Goal: Information Seeking & Learning: Learn about a topic

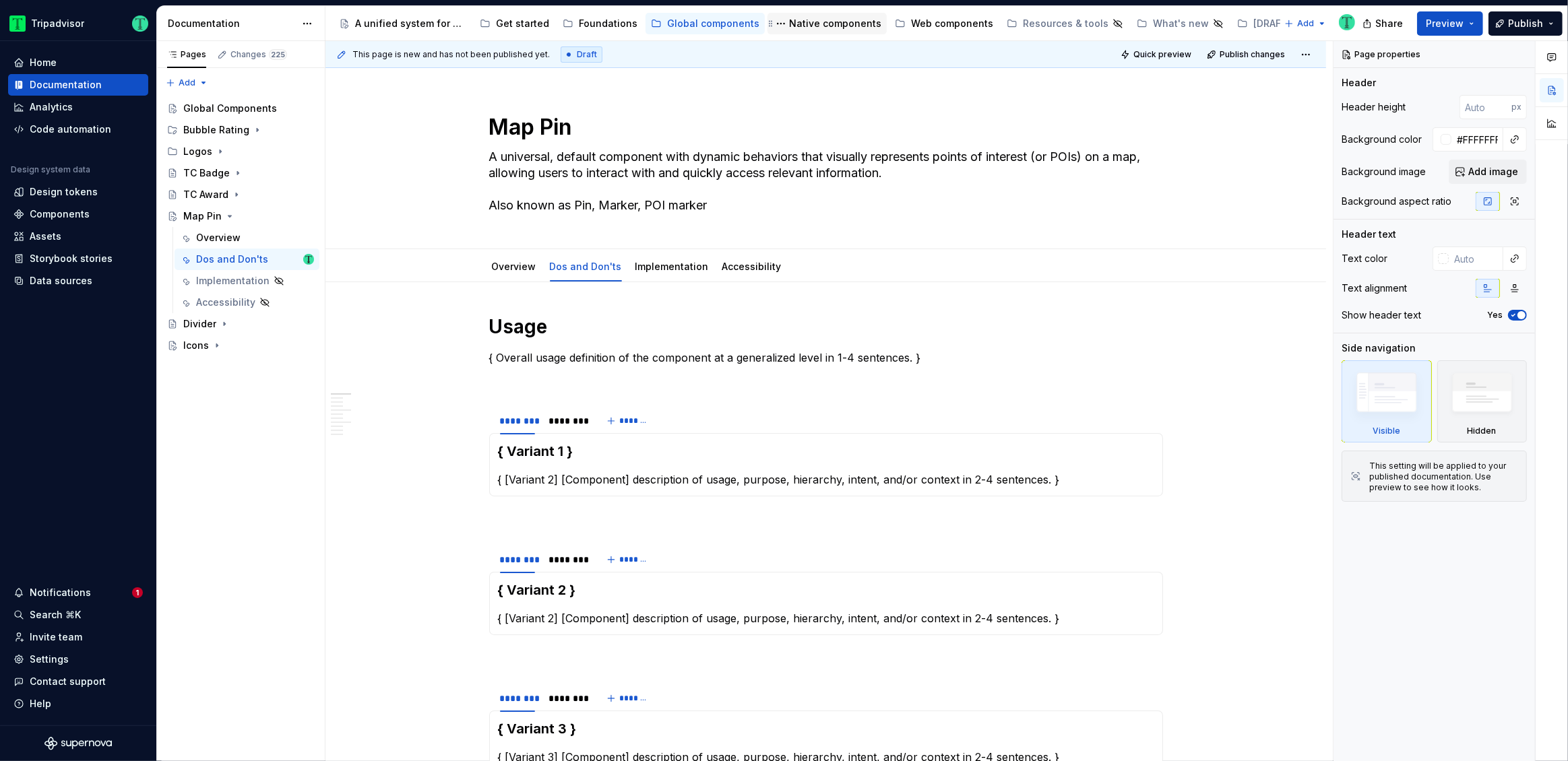
click at [810, 21] on div "Native components" at bounding box center [835, 24] width 92 height 14
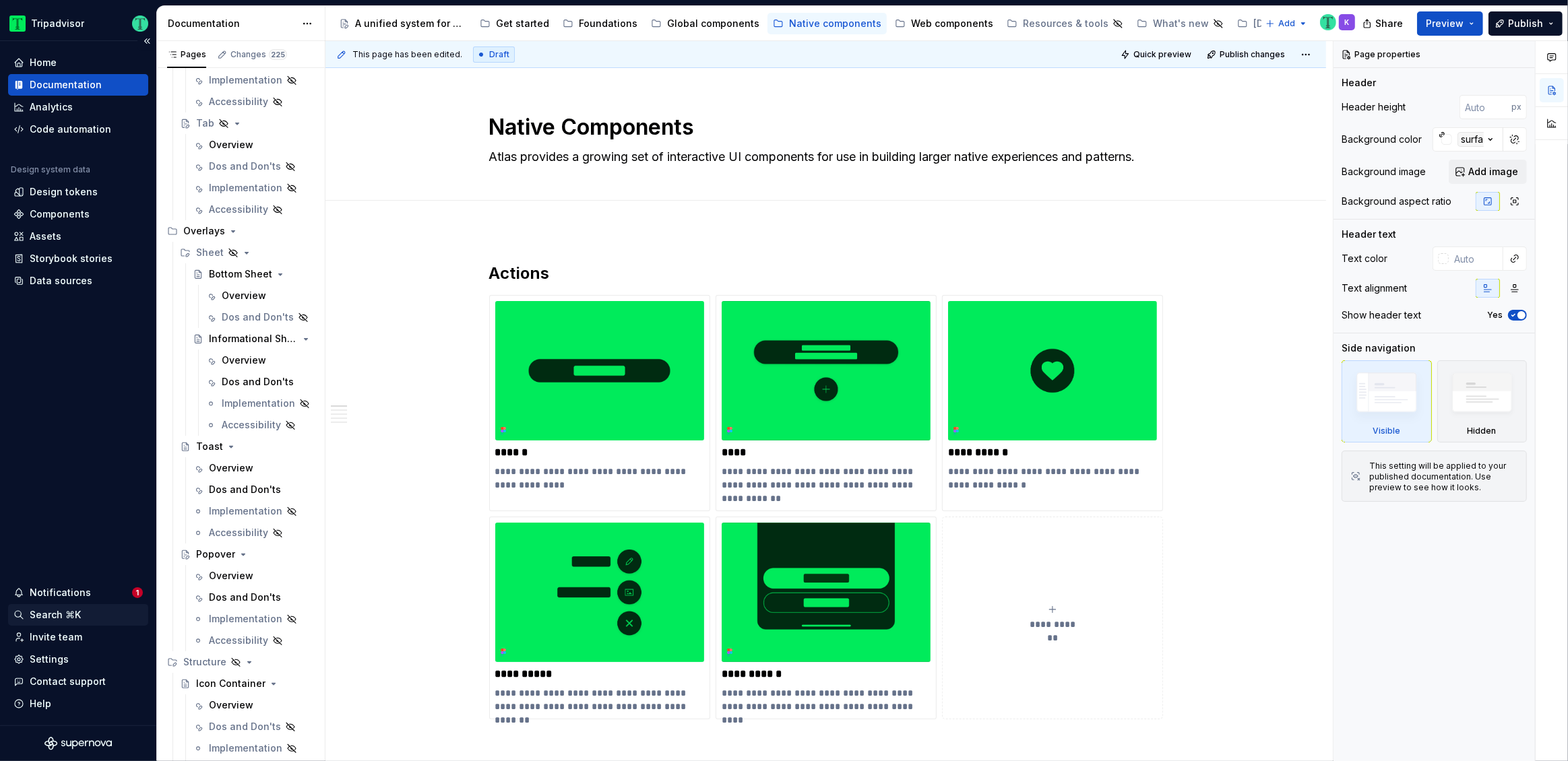
scroll to position [3599, 0]
click at [927, 25] on div "Web components" at bounding box center [952, 24] width 82 height 14
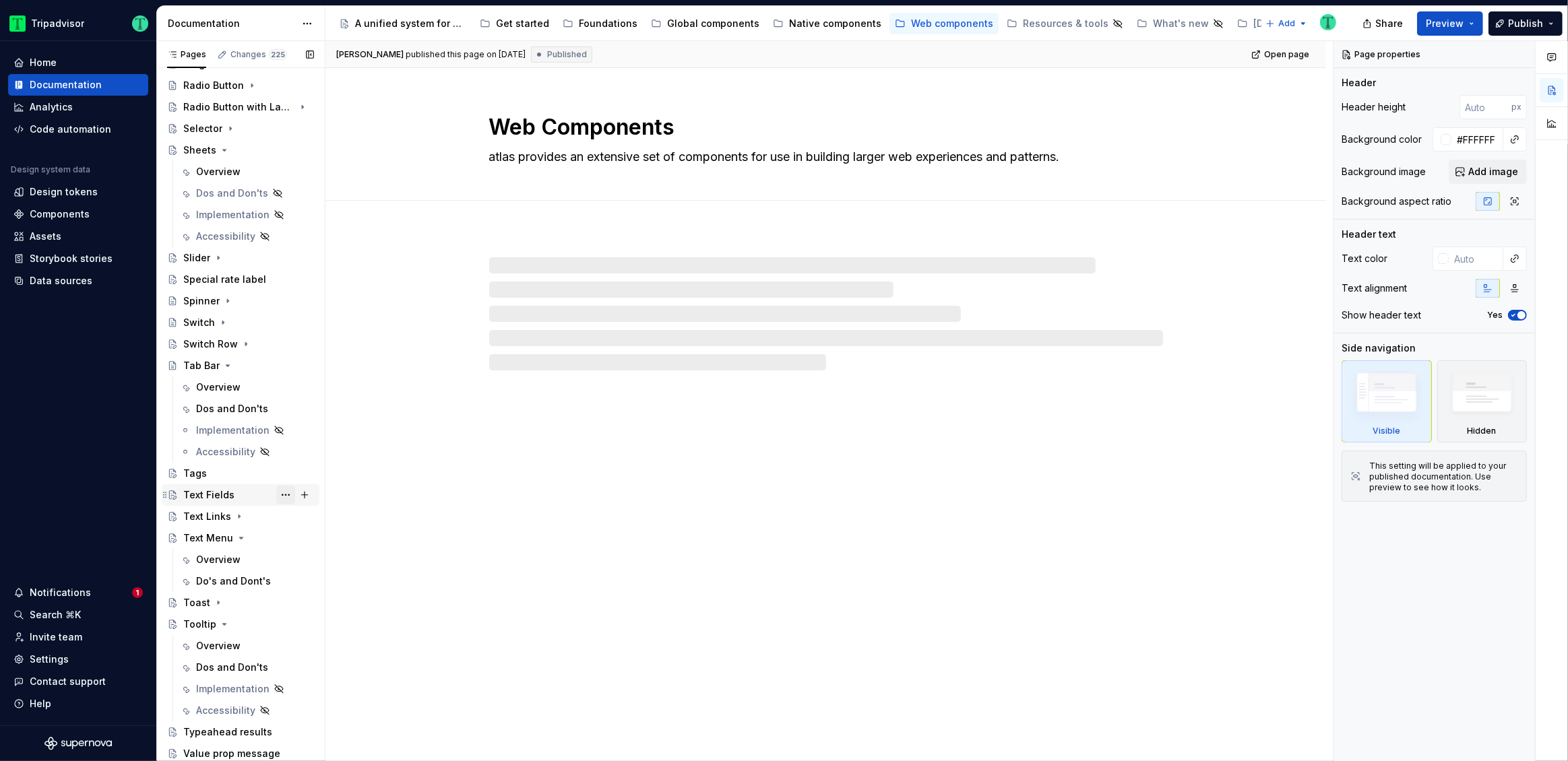
scroll to position [906, 0]
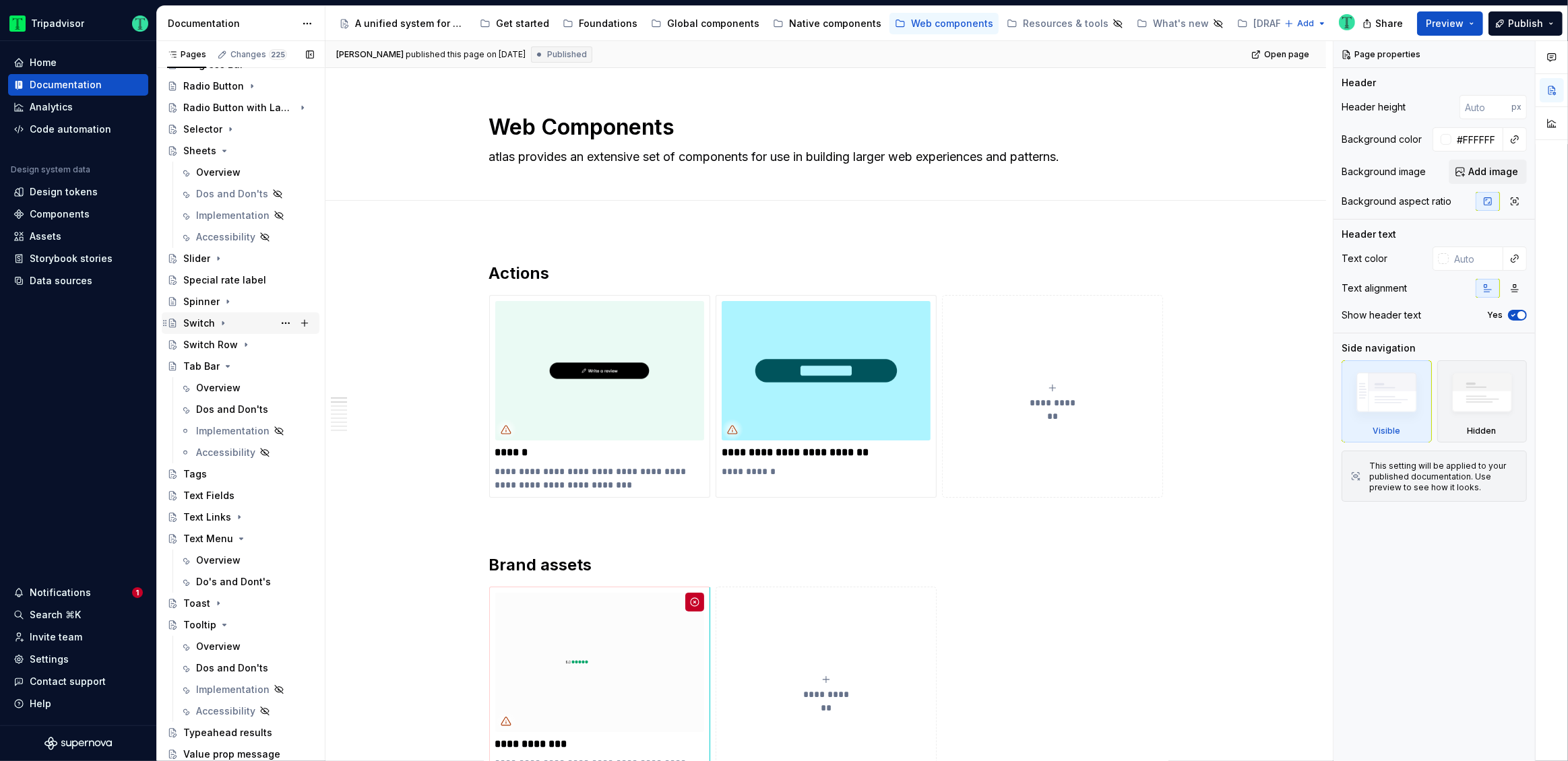
click at [207, 324] on div "Switch" at bounding box center [199, 324] width 31 height 14
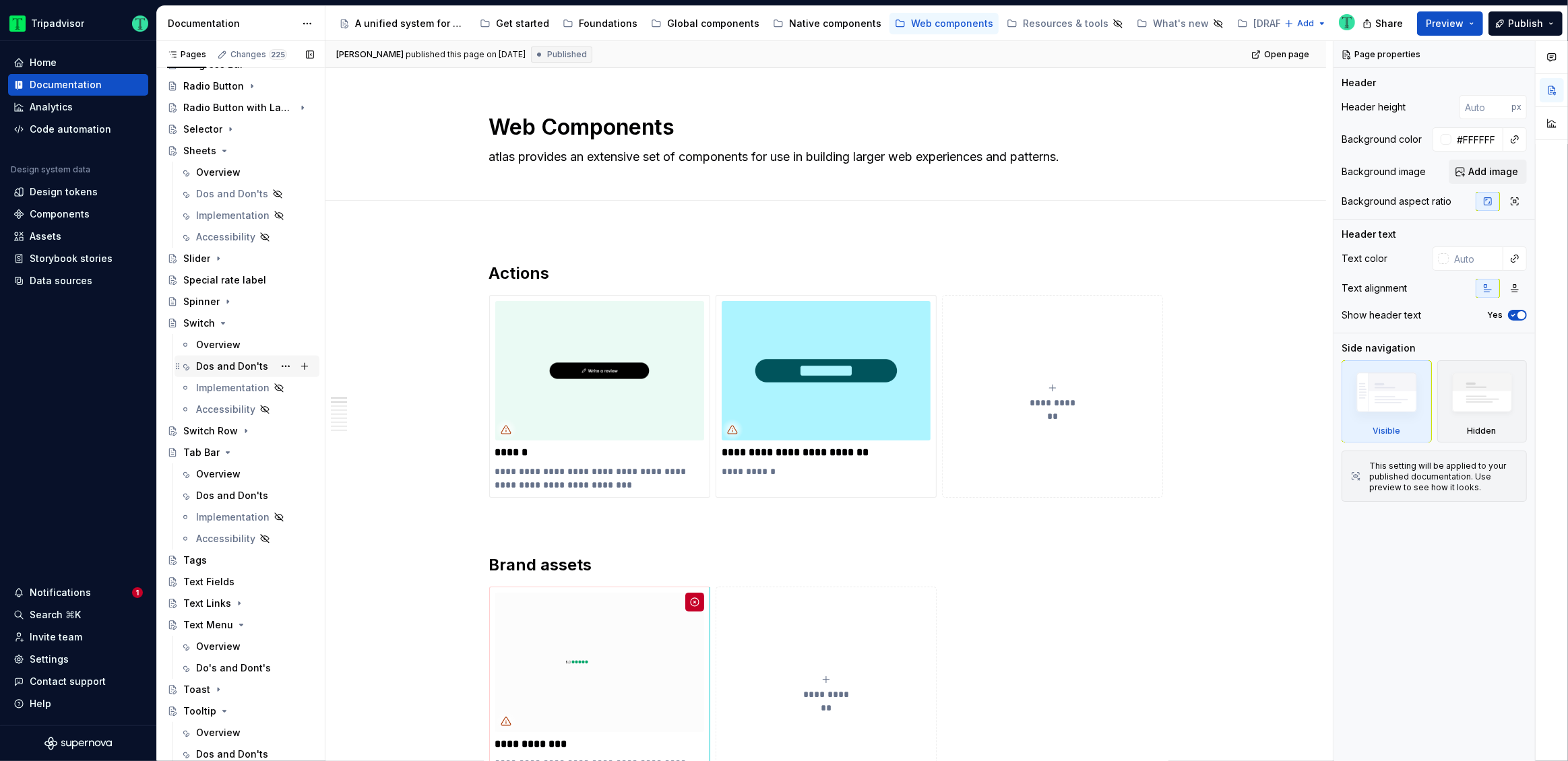
click at [235, 360] on div "Dos and Don'ts" at bounding box center [232, 367] width 72 height 14
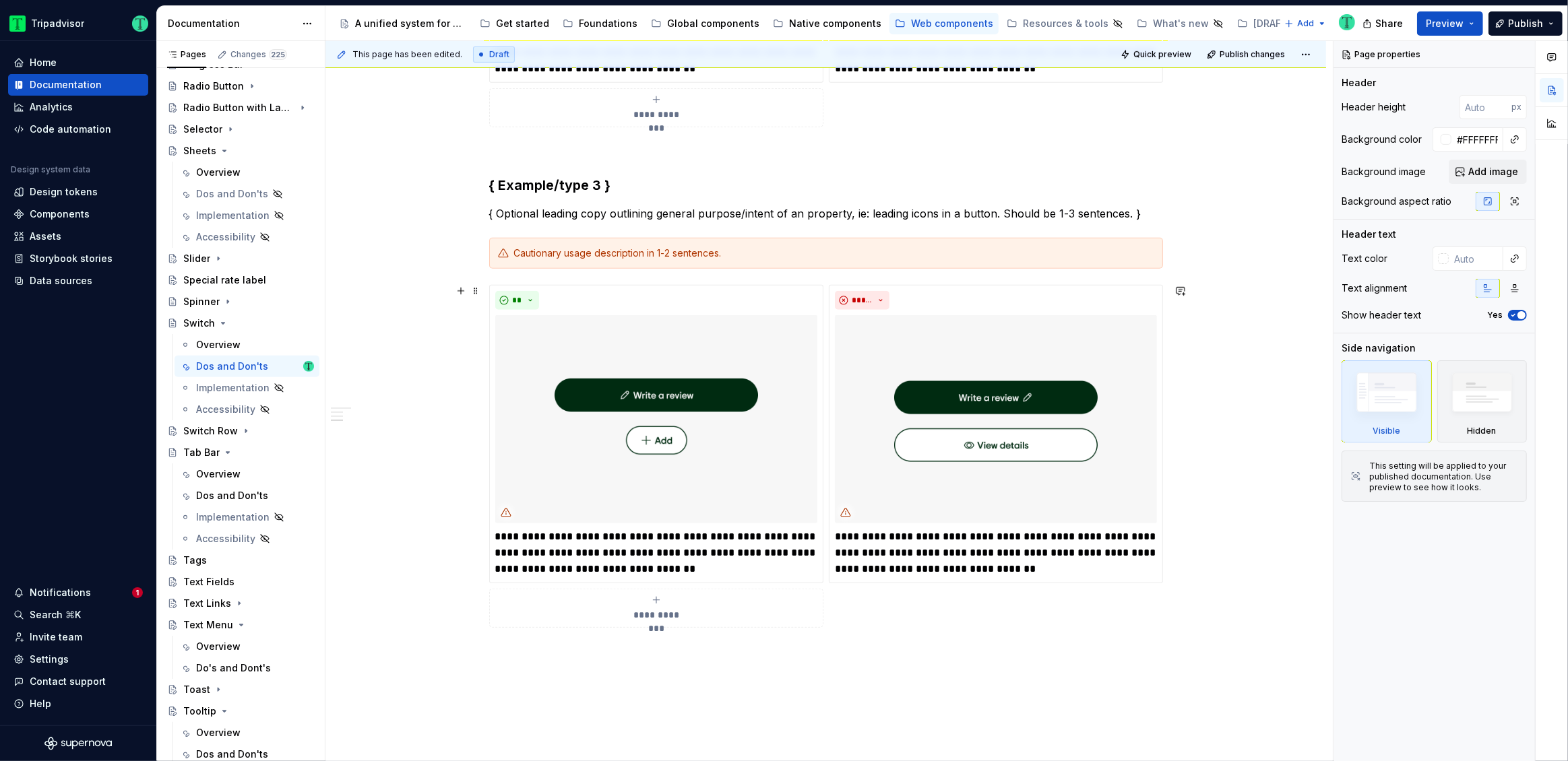
scroll to position [1220, 0]
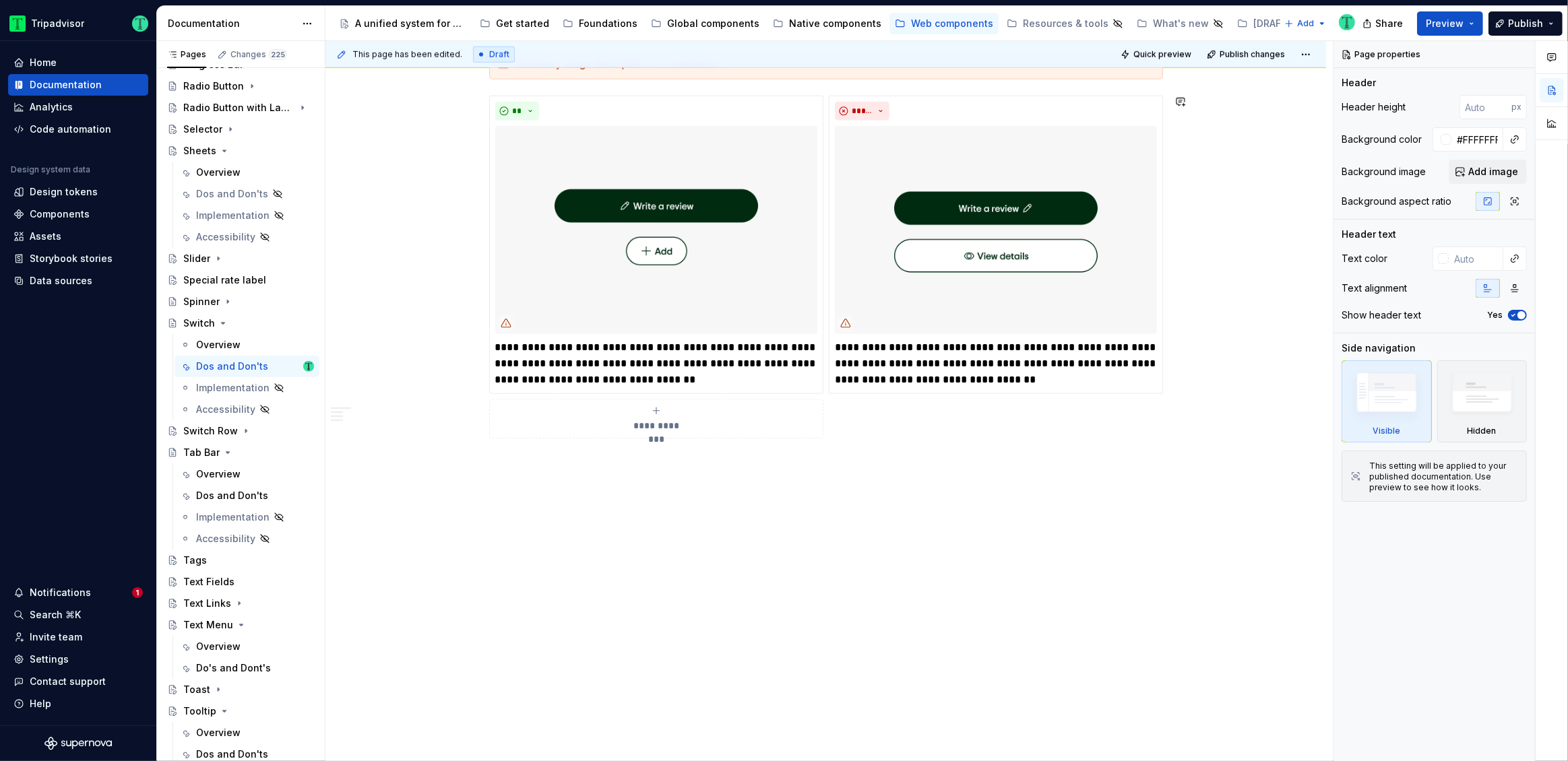
type textarea "*"
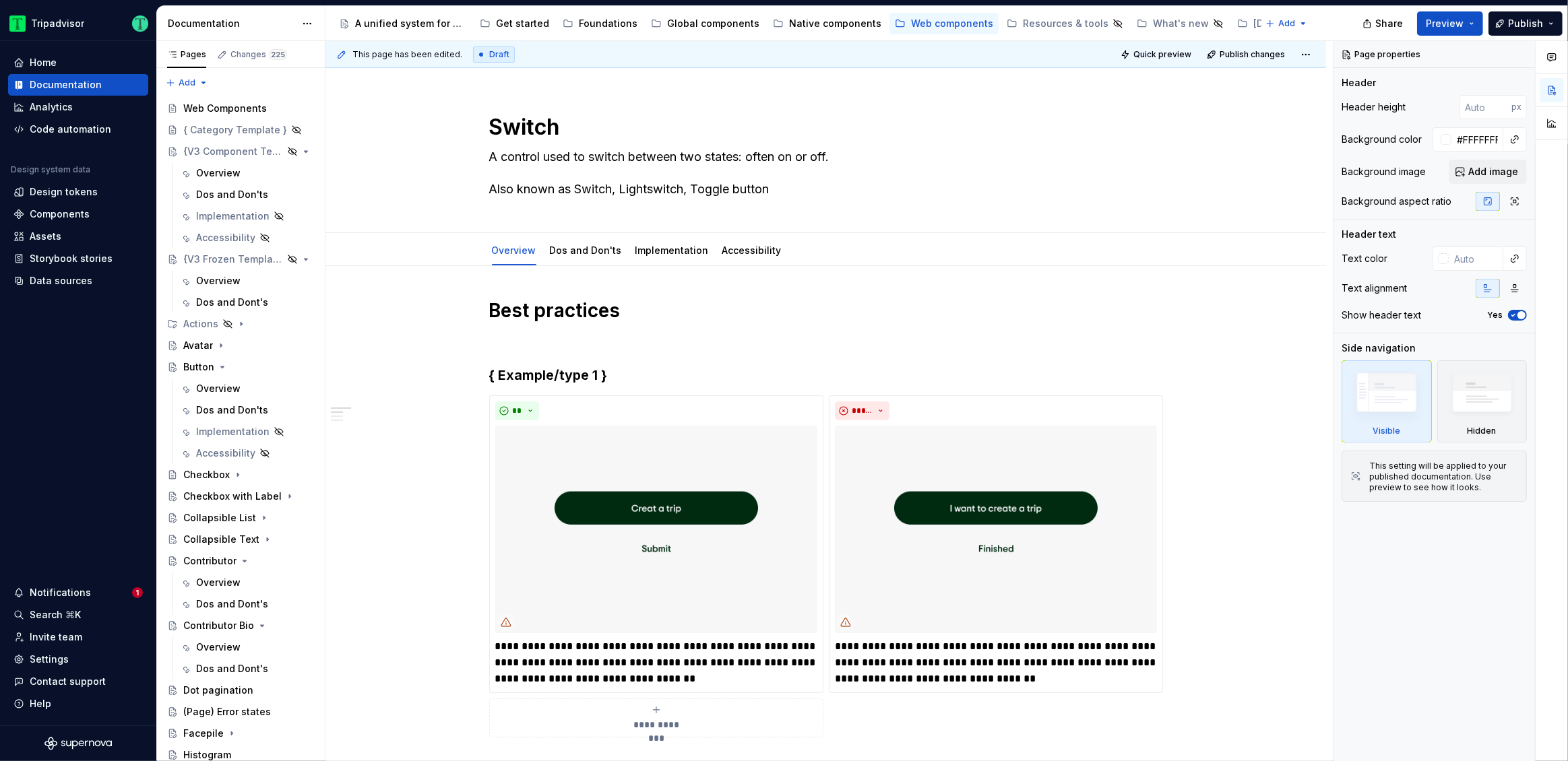
type textarea "*"
